Goal: Complete application form

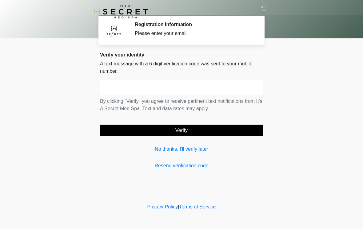
click at [147, 91] on input "text" at bounding box center [181, 87] width 163 height 15
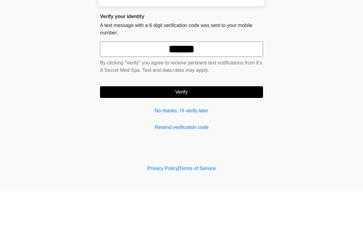
type input "******"
click at [204, 125] on button "Verify" at bounding box center [181, 131] width 163 height 12
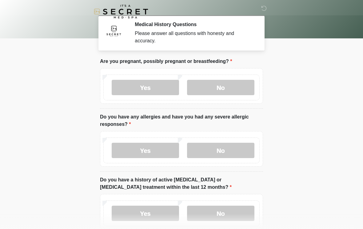
click at [234, 78] on div "Yes No" at bounding box center [181, 88] width 156 height 26
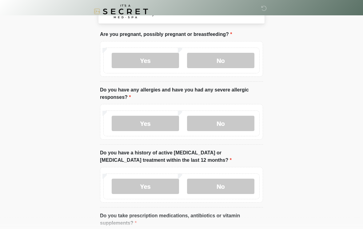
click at [238, 61] on label "No" at bounding box center [220, 60] width 67 height 15
click at [229, 121] on label "No" at bounding box center [220, 123] width 67 height 15
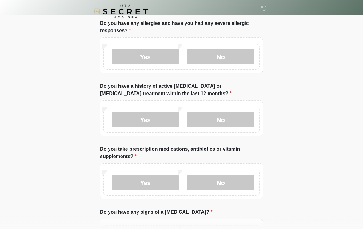
click at [233, 113] on label "No" at bounding box center [220, 120] width 67 height 15
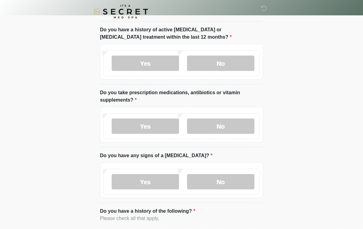
click at [227, 125] on label "No" at bounding box center [220, 126] width 67 height 15
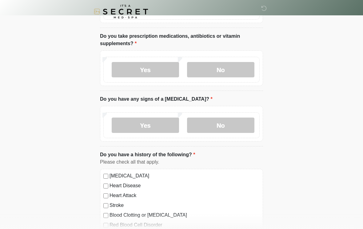
scroll to position [207, 0]
click at [228, 128] on label "No" at bounding box center [220, 124] width 67 height 15
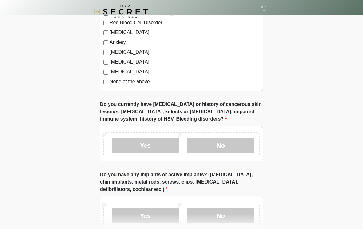
scroll to position [410, 0]
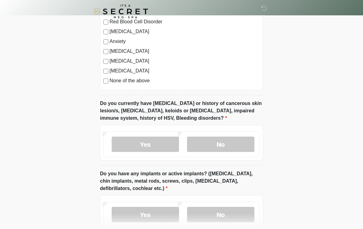
click at [236, 142] on label "No" at bounding box center [220, 144] width 67 height 15
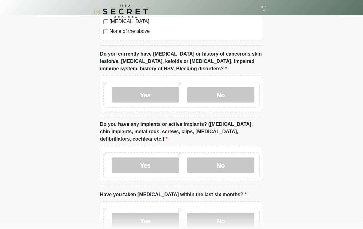
scroll to position [460, 0]
click at [242, 166] on label "No" at bounding box center [220, 164] width 67 height 15
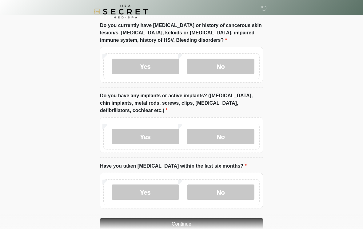
scroll to position [512, 0]
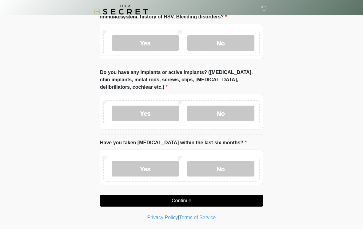
click at [239, 169] on label "No" at bounding box center [220, 168] width 67 height 15
click at [203, 201] on button "Continue" at bounding box center [181, 201] width 163 height 12
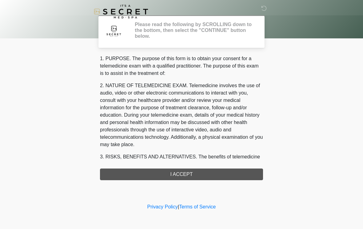
scroll to position [0, 0]
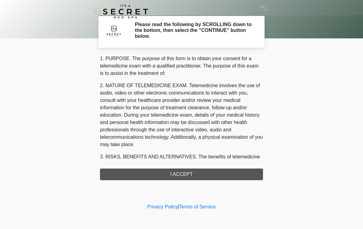
click at [198, 173] on div "1. PURPOSE. The purpose of this form is to obtain your consent for a telemedici…" at bounding box center [181, 117] width 163 height 125
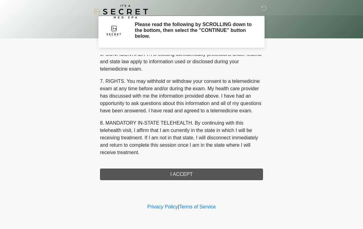
click at [209, 177] on div "1. PURPOSE. The purpose of this form is to obtain your consent for a telemedici…" at bounding box center [181, 117] width 163 height 125
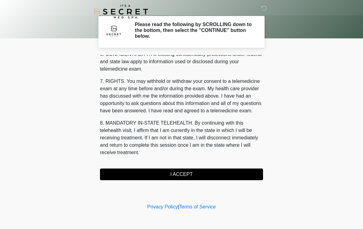
scroll to position [250, 0]
click at [187, 174] on button "I ACCEPT" at bounding box center [181, 175] width 163 height 12
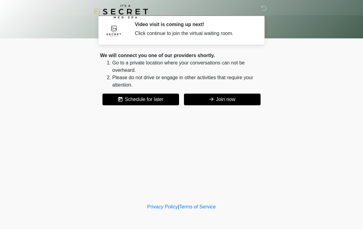
click at [232, 99] on button "Join now" at bounding box center [222, 100] width 77 height 12
